Goal: Transaction & Acquisition: Purchase product/service

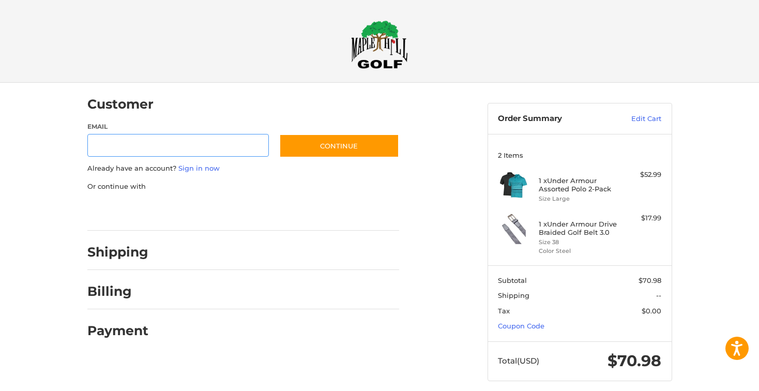
scroll to position [5, 0]
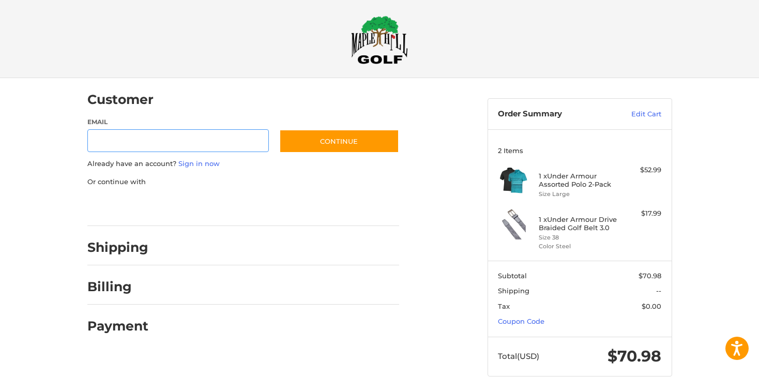
click at [102, 146] on input "Email" at bounding box center [178, 140] width 182 height 23
type input "**********"
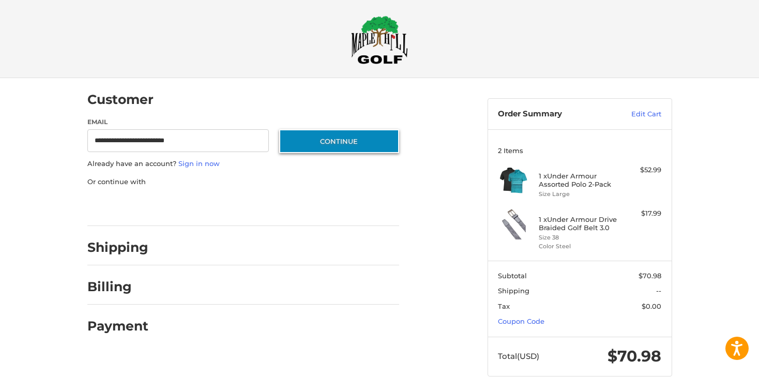
click at [334, 140] on button "Continue" at bounding box center [339, 141] width 120 height 24
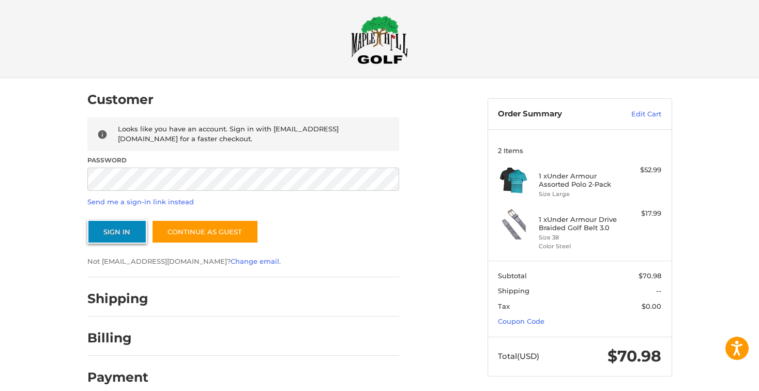
click at [106, 237] on button "Sign In" at bounding box center [116, 232] width 59 height 24
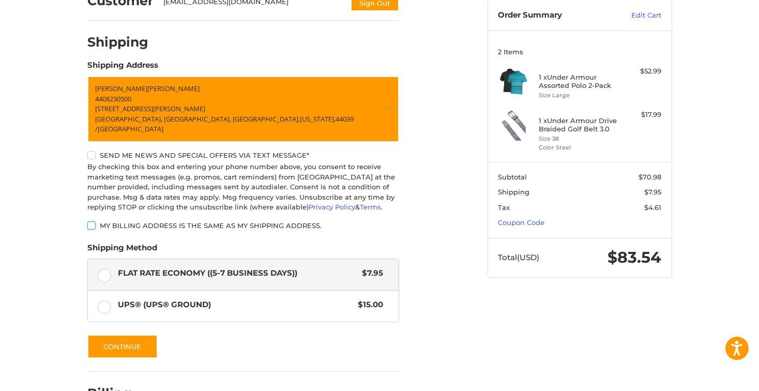
scroll to position [155, 0]
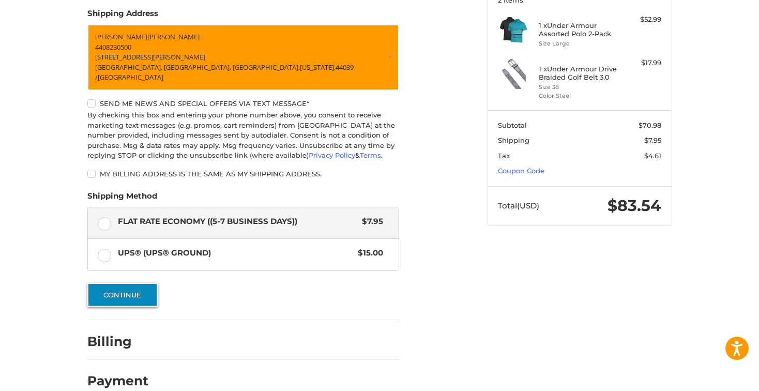
click at [139, 287] on button "Continue" at bounding box center [122, 295] width 70 height 24
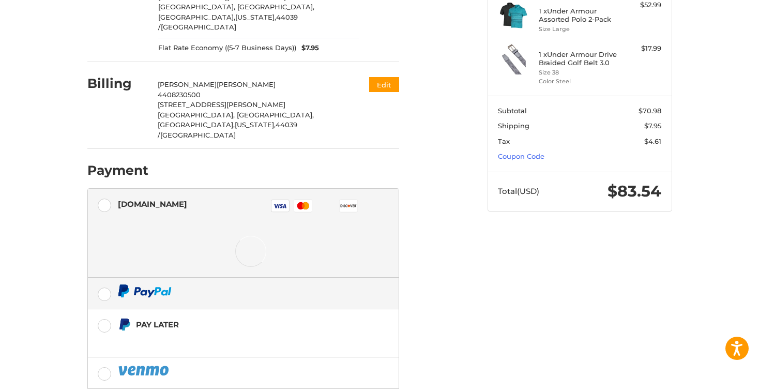
scroll to position [192, 0]
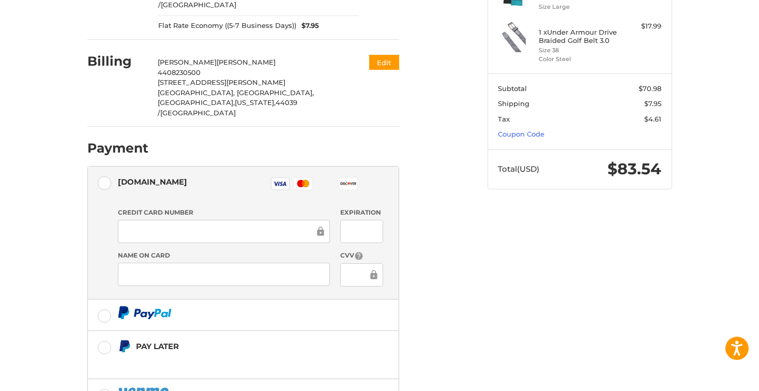
click at [306, 180] on icon at bounding box center [306, 183] width 6 height 7
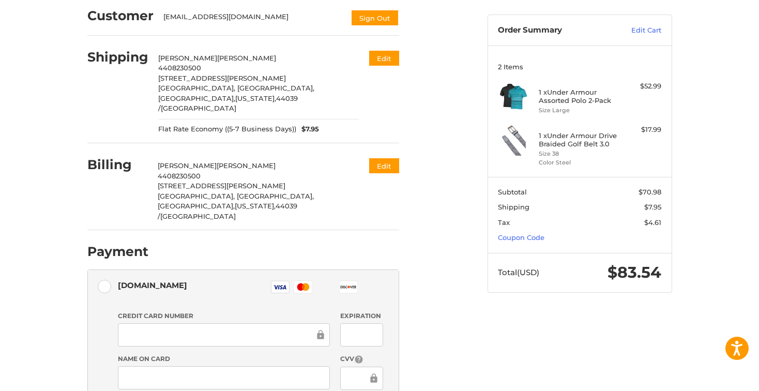
click at [142, 323] on div at bounding box center [224, 334] width 212 height 23
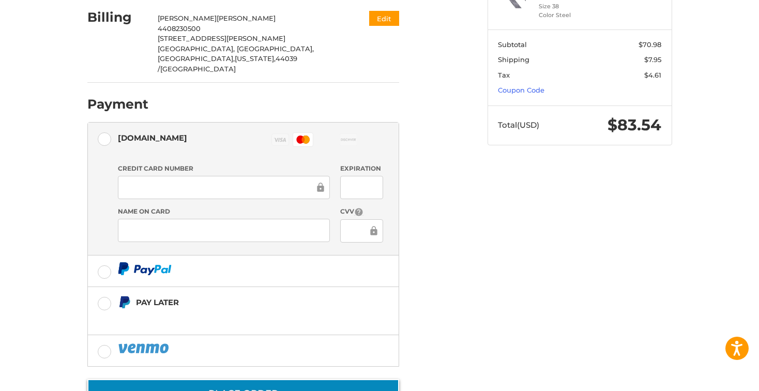
click at [253, 379] on button "Place Order" at bounding box center [243, 393] width 312 height 29
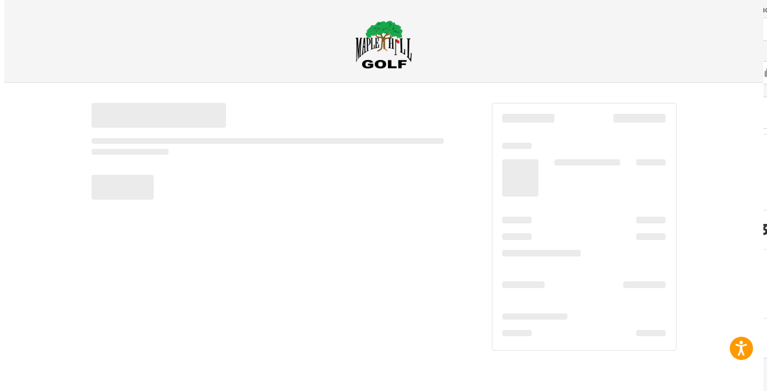
scroll to position [0, 0]
